Goal: Task Accomplishment & Management: Use online tool/utility

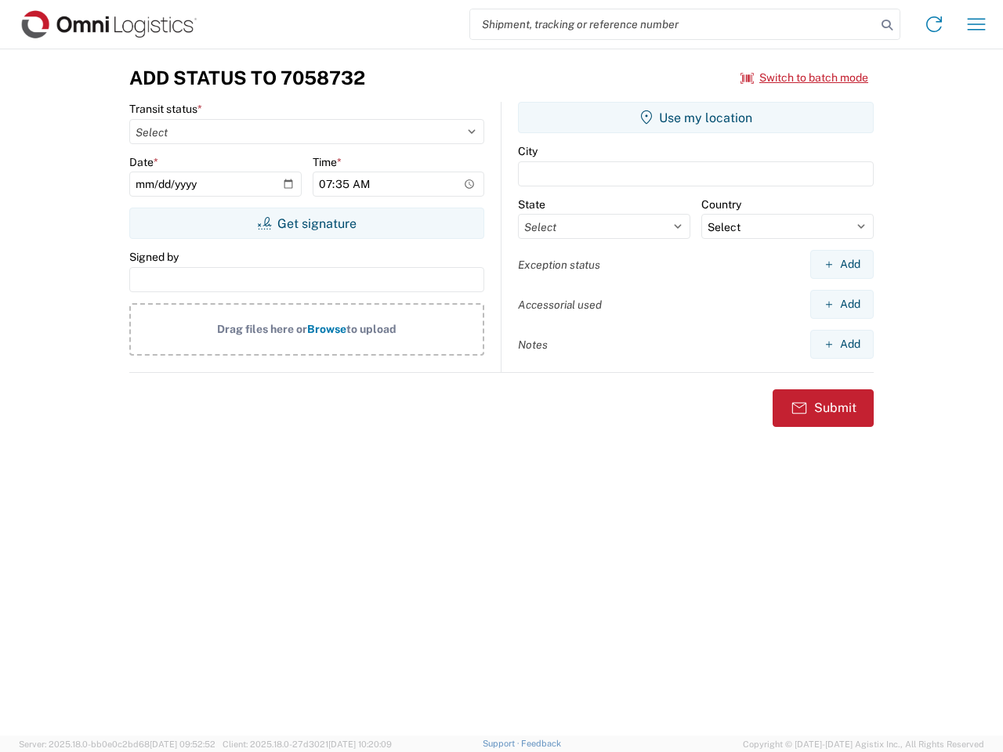
click at [673, 24] on input "search" at bounding box center [673, 24] width 406 height 30
click at [887, 25] on icon at bounding box center [887, 25] width 22 height 22
click at [934, 24] on icon at bounding box center [934, 24] width 25 height 25
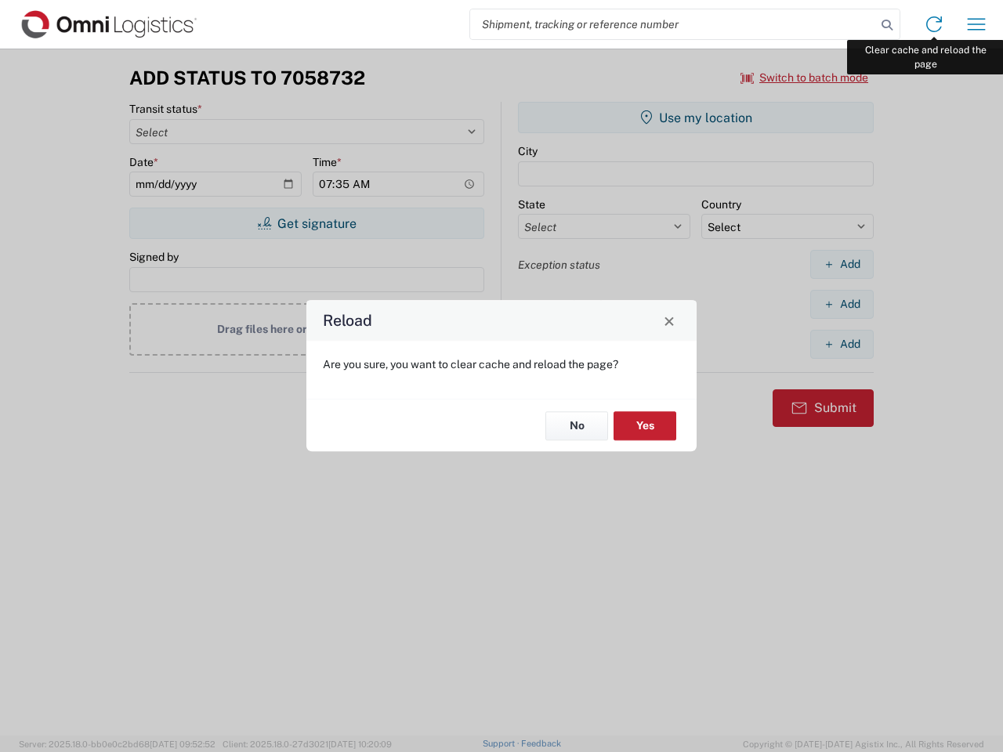
click at [977, 24] on div "Reload Are you sure, you want to clear cache and reload the page? No Yes" at bounding box center [501, 376] width 1003 height 752
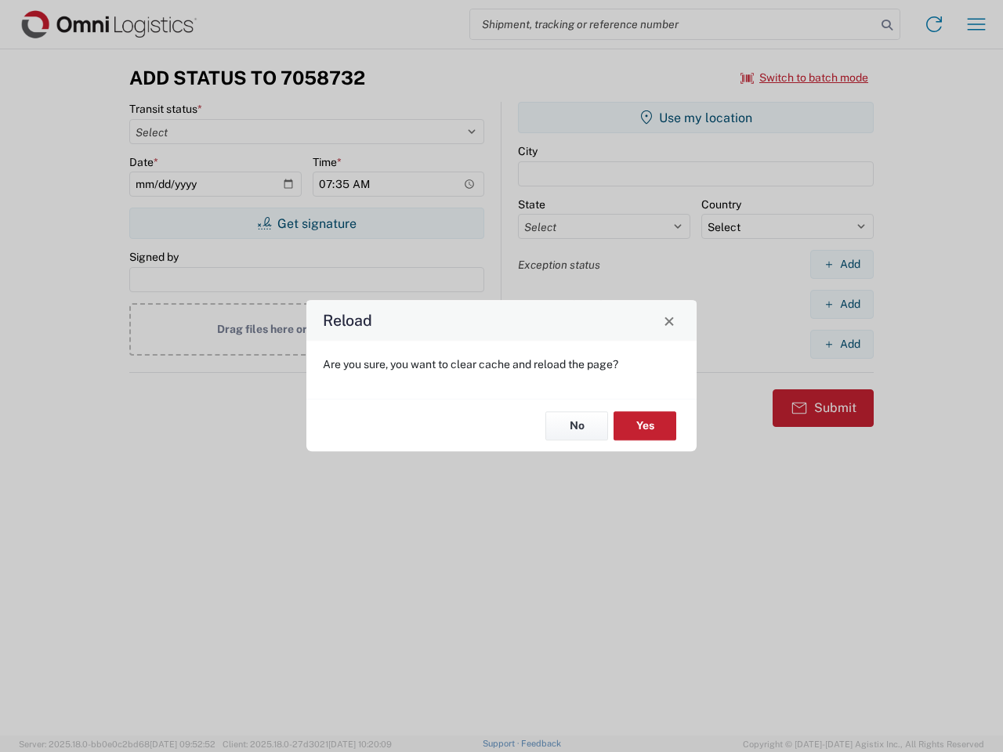
click at [805, 78] on div "Reload Are you sure, you want to clear cache and reload the page? No Yes" at bounding box center [501, 376] width 1003 height 752
click at [306, 223] on div "Reload Are you sure, you want to clear cache and reload the page? No Yes" at bounding box center [501, 376] width 1003 height 752
click at [696, 118] on div "Reload Are you sure, you want to clear cache and reload the page? No Yes" at bounding box center [501, 376] width 1003 height 752
click at [842, 264] on div "Reload Are you sure, you want to clear cache and reload the page? No Yes" at bounding box center [501, 376] width 1003 height 752
click at [842, 304] on div "Reload Are you sure, you want to clear cache and reload the page? No Yes" at bounding box center [501, 376] width 1003 height 752
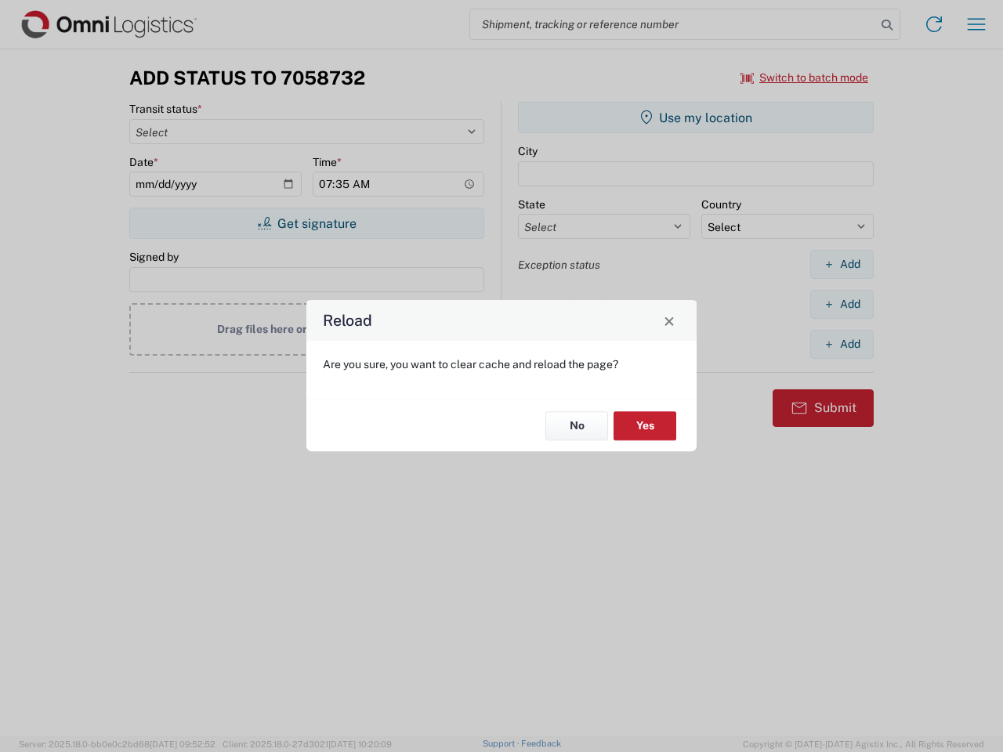
click at [842, 344] on div "Reload Are you sure, you want to clear cache and reload the page? No Yes" at bounding box center [501, 376] width 1003 height 752
